Goal: Find specific page/section: Find specific page/section

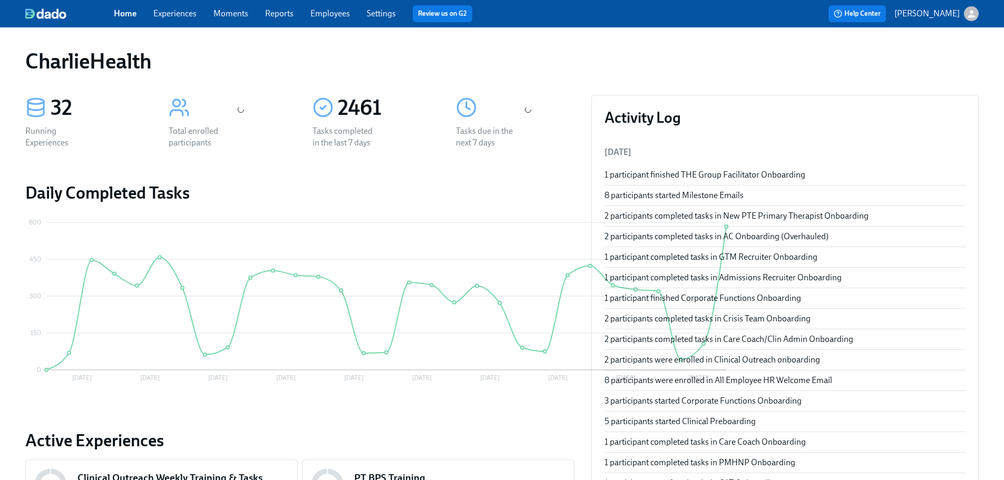
click at [314, 7] on div "Home Experiences Moments Reports Employees Settings Review us on G2" at bounding box center [330, 13] width 433 height 17
click at [351, 18] on div "Home Experiences Moments Reports Employees Settings Review us on G2" at bounding box center [330, 13] width 433 height 17
click at [332, 6] on div "Home Experiences Moments Reports Employees Settings Review us on G2" at bounding box center [330, 13] width 433 height 17
click at [332, 9] on link "Employees" at bounding box center [331, 13] width 40 height 10
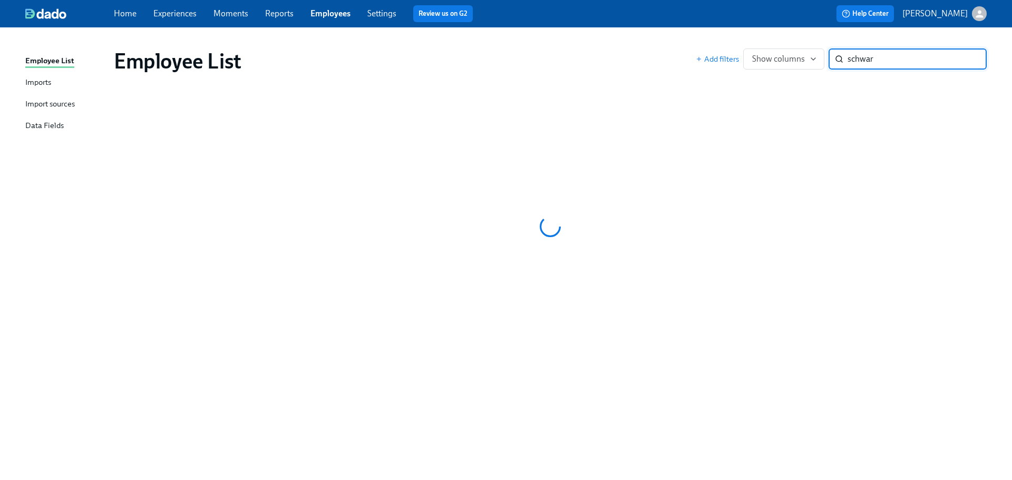
type input "schwar"
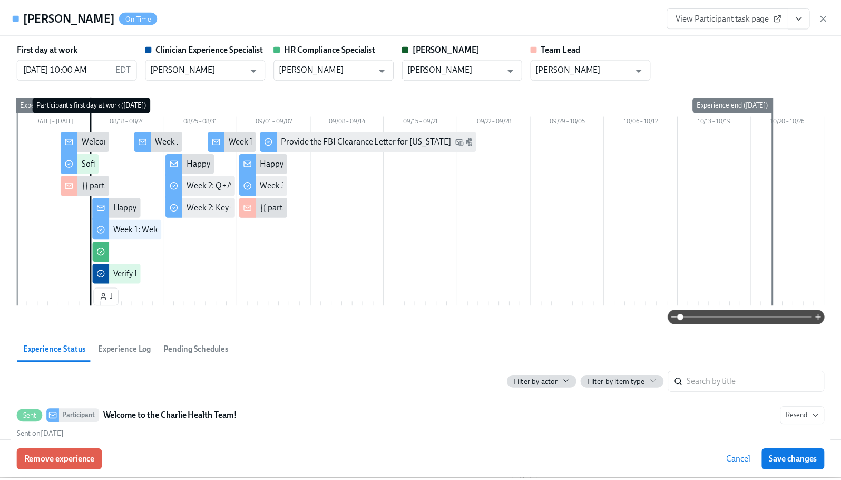
scroll to position [346, 0]
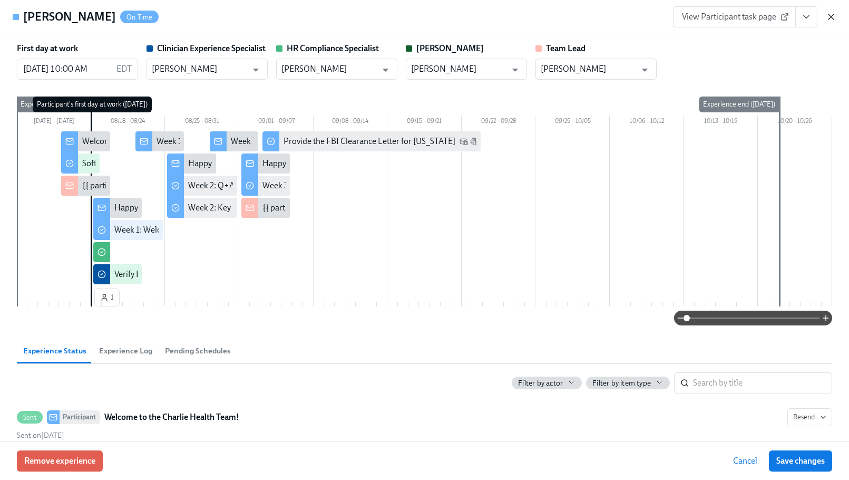
click at [829, 12] on icon "button" at bounding box center [831, 17] width 11 height 11
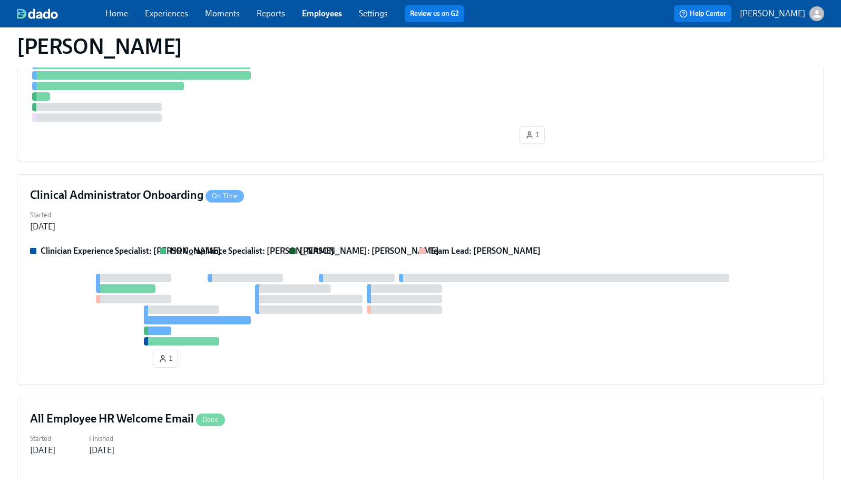
click at [342, 14] on link "Employees" at bounding box center [322, 13] width 40 height 10
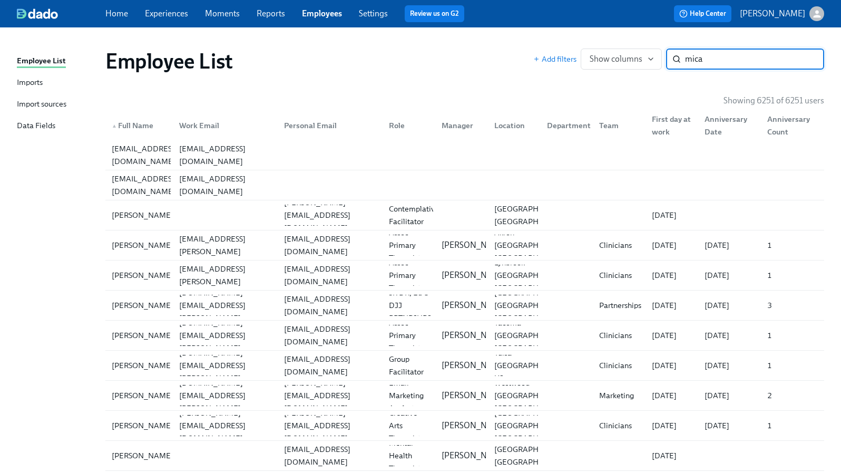
type input "micay"
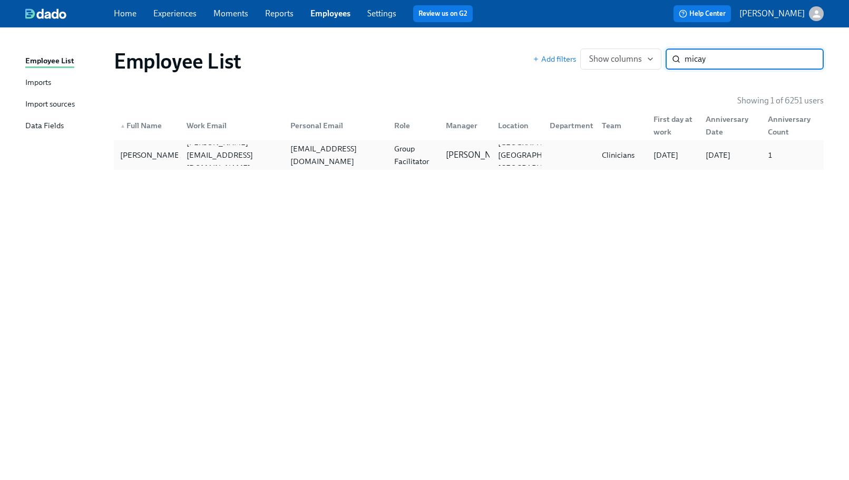
click at [343, 155] on div "mschwar491@gmail.com" at bounding box center [336, 154] width 100 height 25
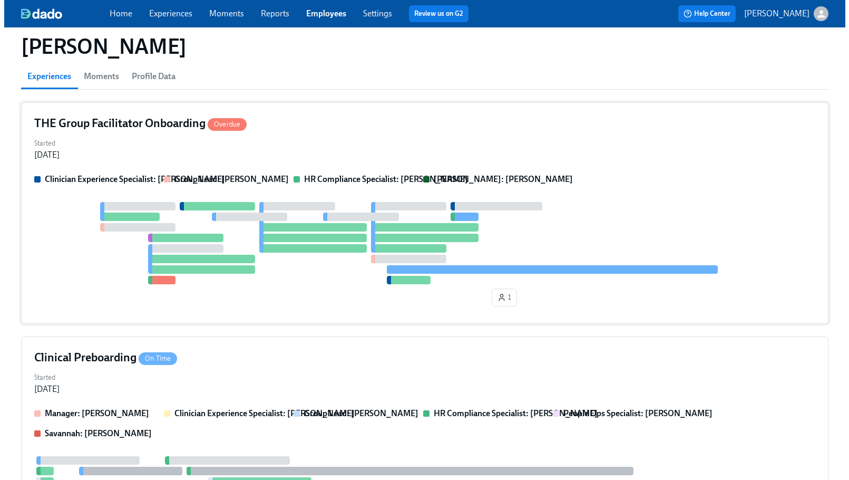
scroll to position [17, 0]
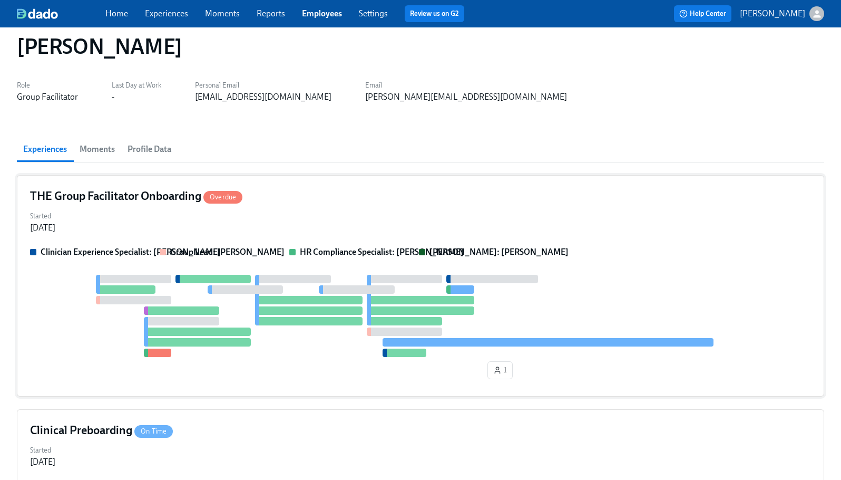
click at [631, 208] on div "Started Jul 24, 2025" at bounding box center [420, 220] width 781 height 25
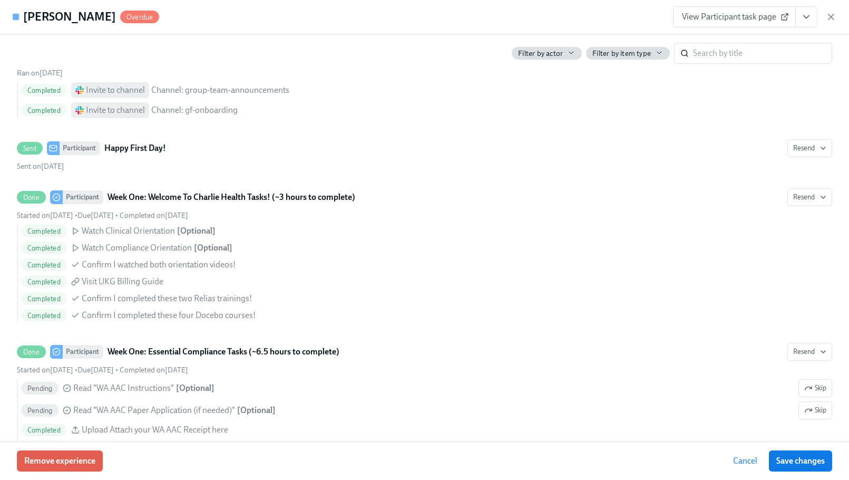
scroll to position [0, 0]
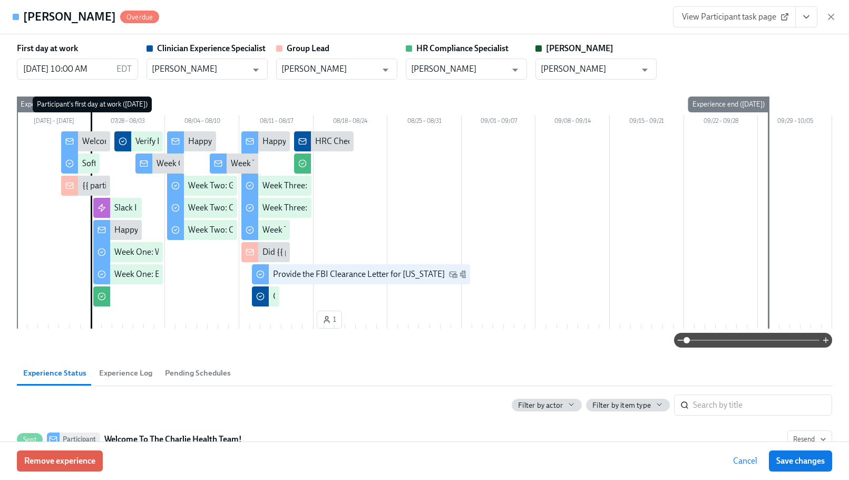
click at [439, 21] on div "Micayla Schwar Overdue View Participant task page" at bounding box center [424, 17] width 849 height 34
